Goal: Task Accomplishment & Management: Use online tool/utility

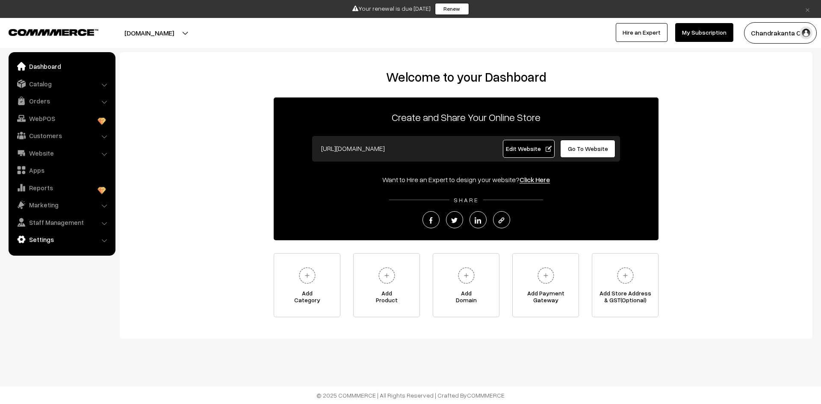
click at [68, 243] on link "Settings" at bounding box center [62, 239] width 102 height 15
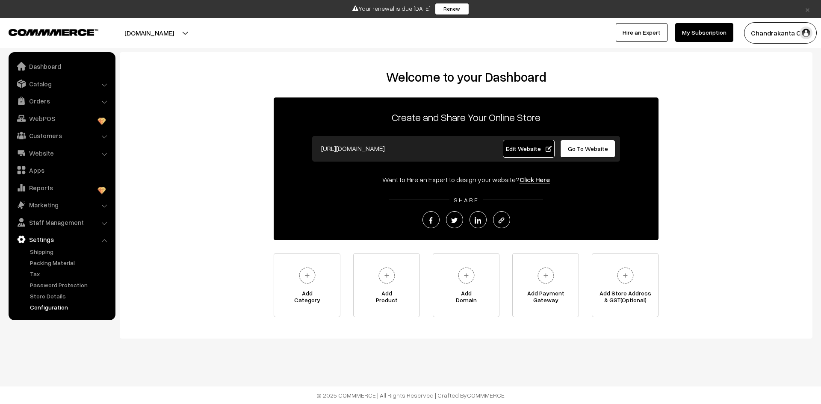
click at [57, 306] on link "Configuration" at bounding box center [70, 307] width 85 height 9
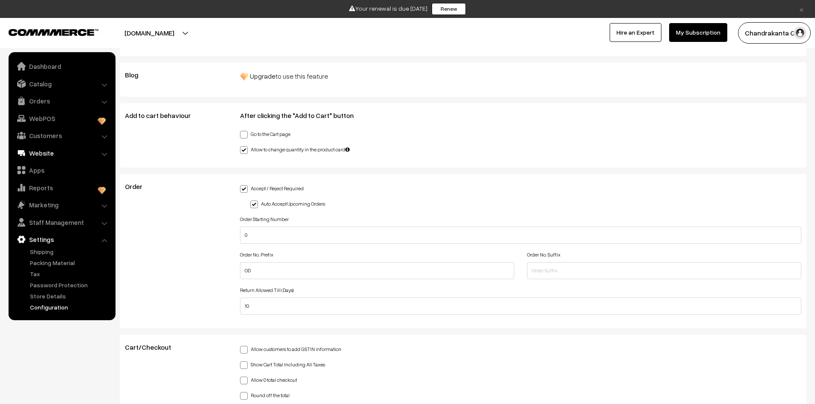
scroll to position [1710, 0]
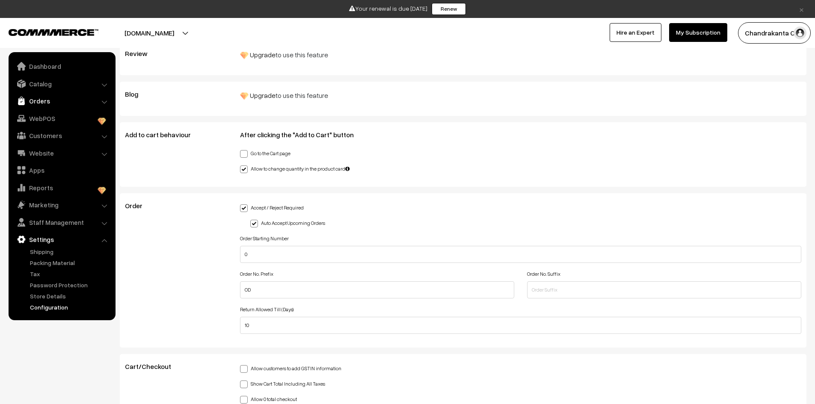
click at [104, 100] on li "Orders Orders" at bounding box center [62, 100] width 103 height 15
click at [99, 100] on link "Orders" at bounding box center [62, 100] width 102 height 15
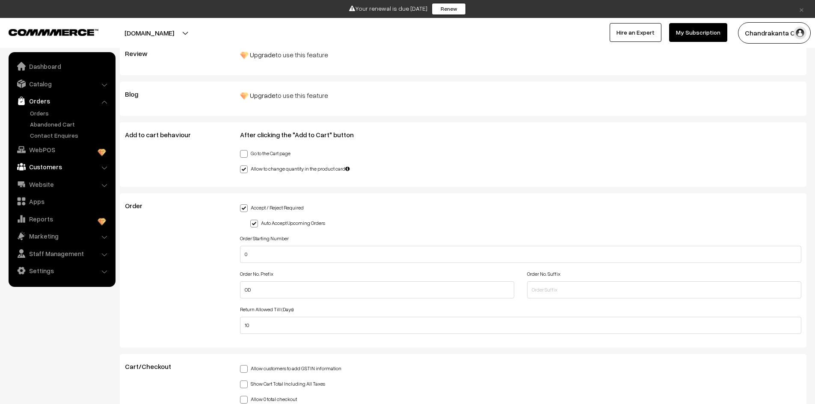
click at [52, 168] on link "Customers" at bounding box center [62, 166] width 102 height 15
click at [47, 147] on link "Customers" at bounding box center [70, 147] width 85 height 9
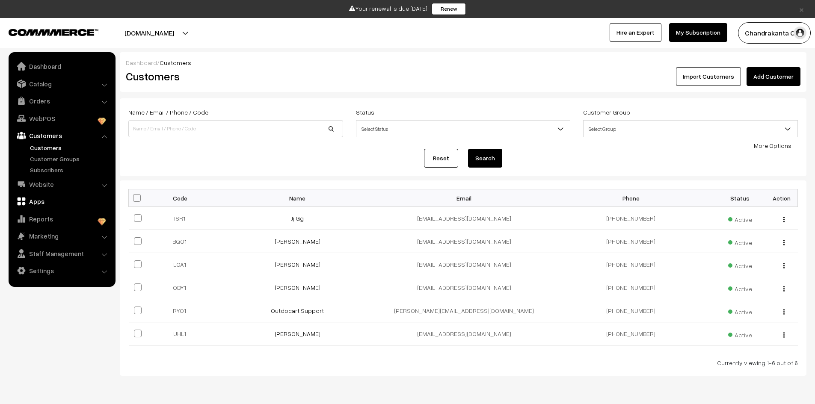
click at [46, 204] on link "Apps" at bounding box center [62, 201] width 102 height 15
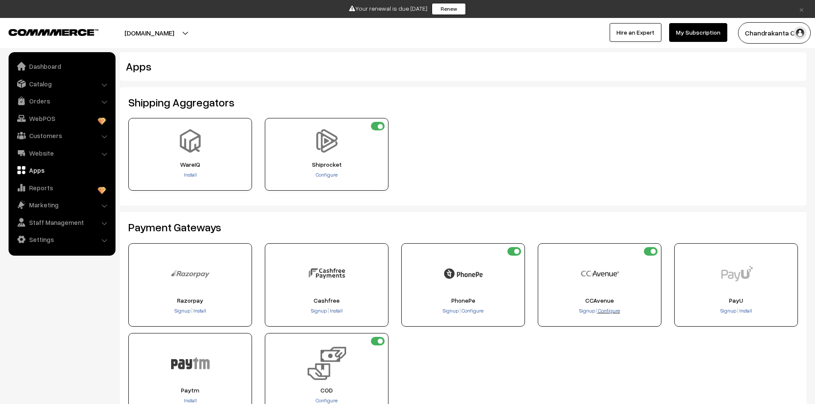
click at [609, 313] on span "Configure" at bounding box center [609, 310] width 22 height 6
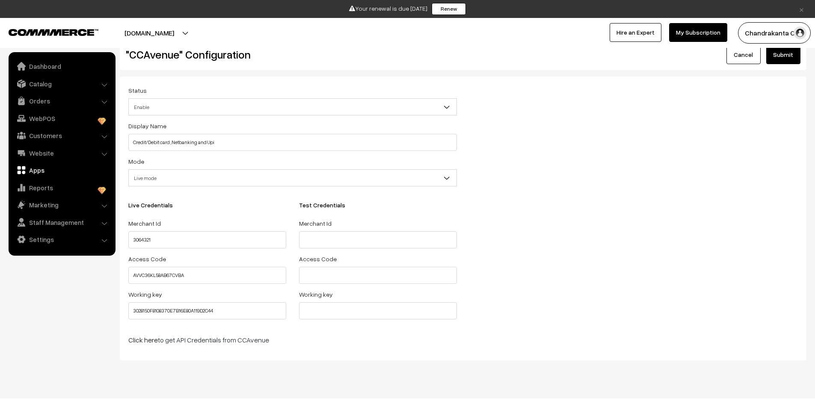
scroll to position [34, 0]
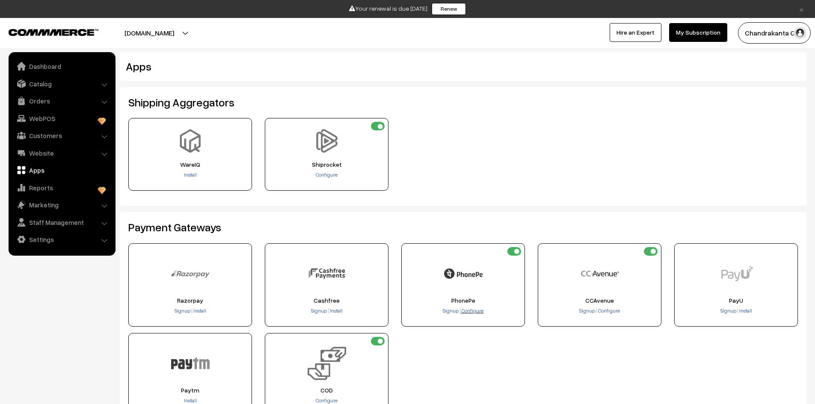
click at [475, 309] on span "Configure" at bounding box center [472, 310] width 22 height 6
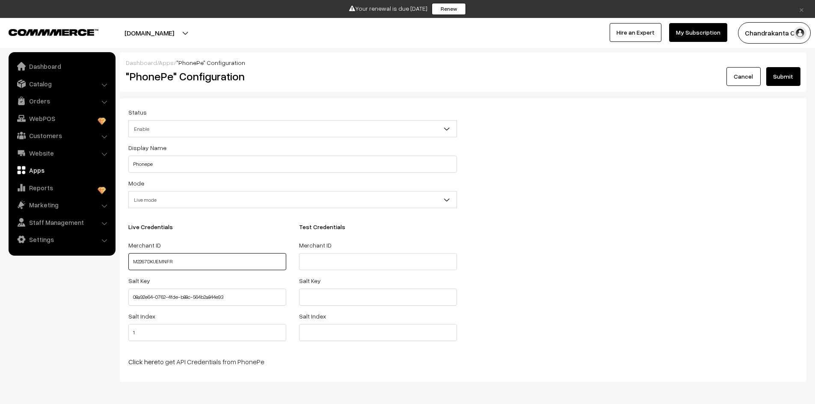
click at [197, 259] on input "M2267DKUEMNFR" at bounding box center [207, 261] width 158 height 17
click at [527, 328] on div "Status Enable Disable Enable Display Name Phonepe Mode Test mode Live mode Live…" at bounding box center [463, 240] width 682 height 267
click at [215, 364] on p "Click here to get API Credentials from PhonePe" at bounding box center [292, 362] width 328 height 10
click at [242, 360] on p "Click here to get API Credentials from PhonePe" at bounding box center [292, 362] width 328 height 10
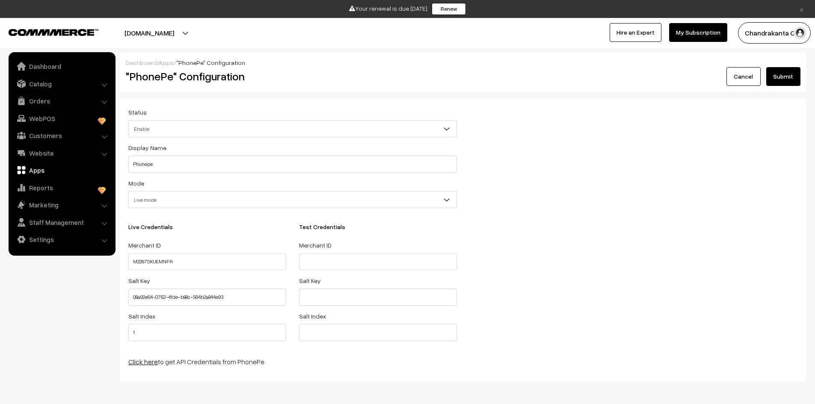
click at [156, 363] on link "Click here" at bounding box center [143, 361] width 30 height 9
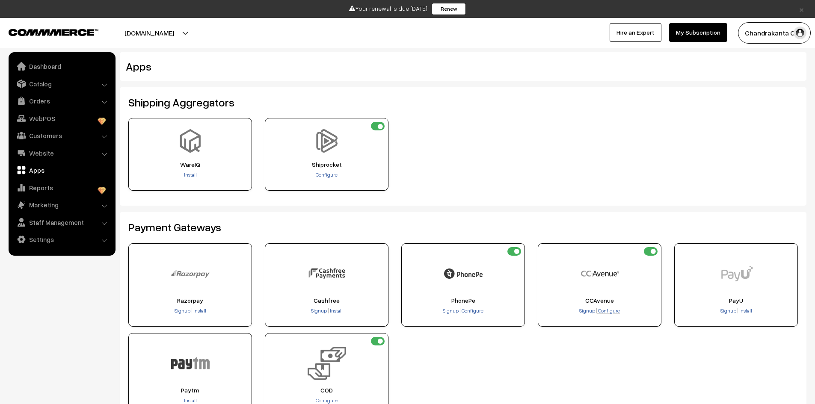
click at [608, 313] on span "Configure" at bounding box center [609, 310] width 22 height 6
